Goal: Information Seeking & Learning: Learn about a topic

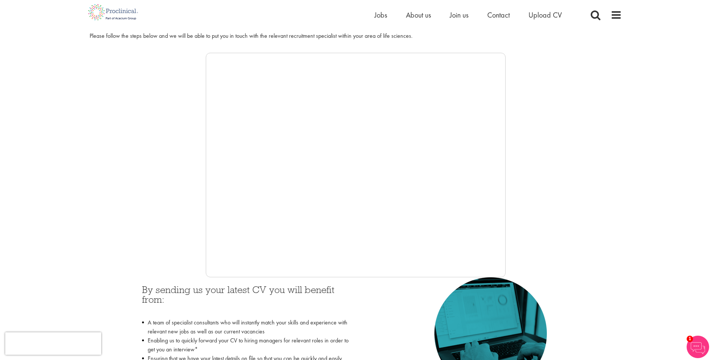
scroll to position [112, 0]
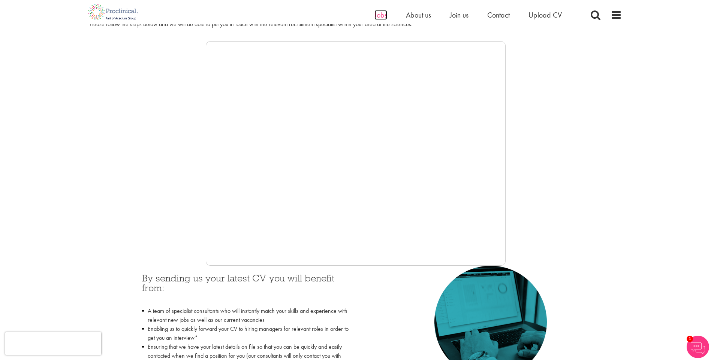
click at [385, 16] on span "Jobs" at bounding box center [380, 15] width 13 height 10
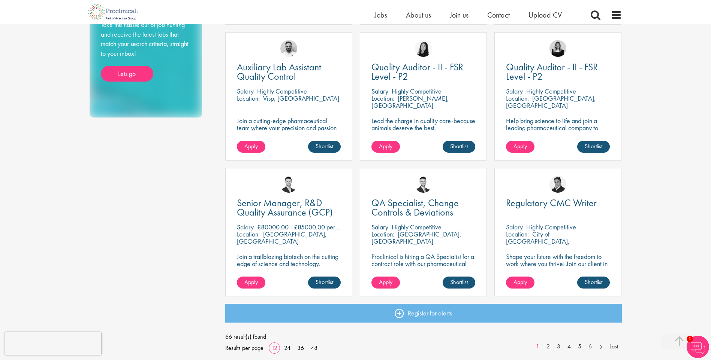
scroll to position [450, 0]
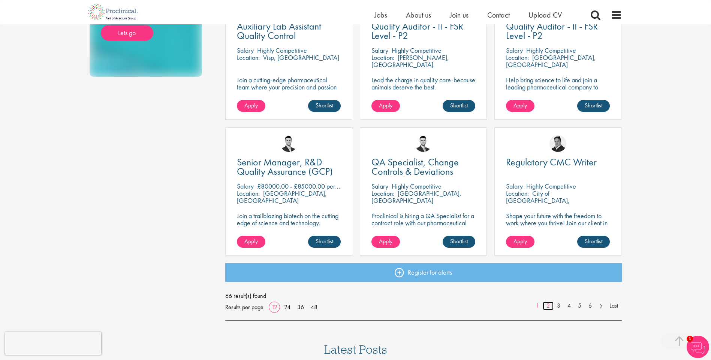
click at [546, 306] on link "2" at bounding box center [547, 306] width 11 height 9
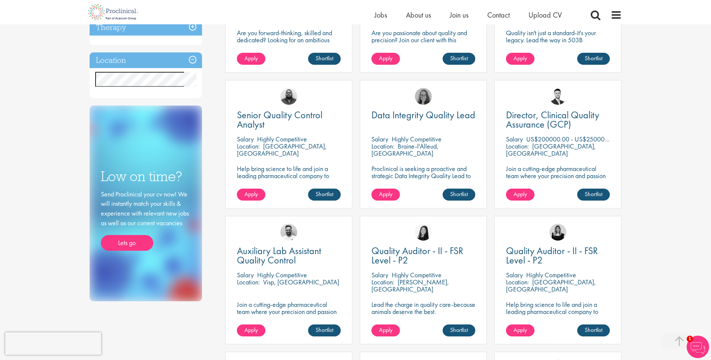
scroll to position [150, 0]
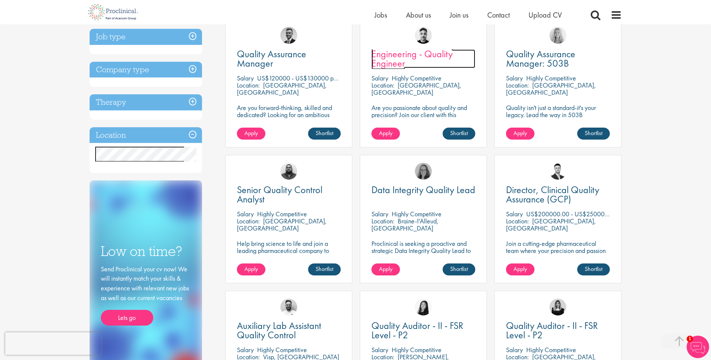
click at [417, 57] on span "Engineering - Quality Engineer" at bounding box center [411, 59] width 81 height 22
